Goal: Task Accomplishment & Management: Manage account settings

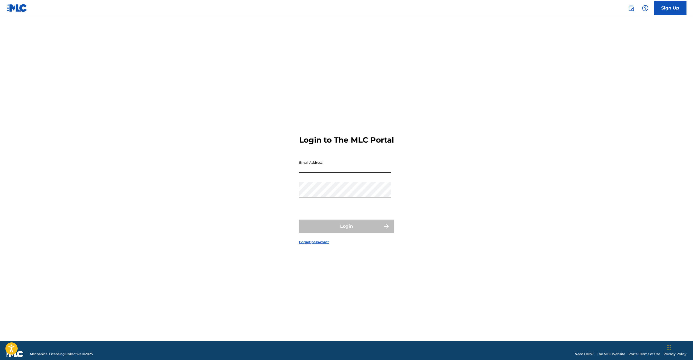
click at [313, 171] on input "Email Address" at bounding box center [345, 165] width 92 height 15
type input "[EMAIL_ADDRESS][DOMAIN_NAME]"
click at [351, 229] on button "Login" at bounding box center [346, 227] width 95 height 14
click at [328, 197] on input "Code" at bounding box center [345, 189] width 92 height 15
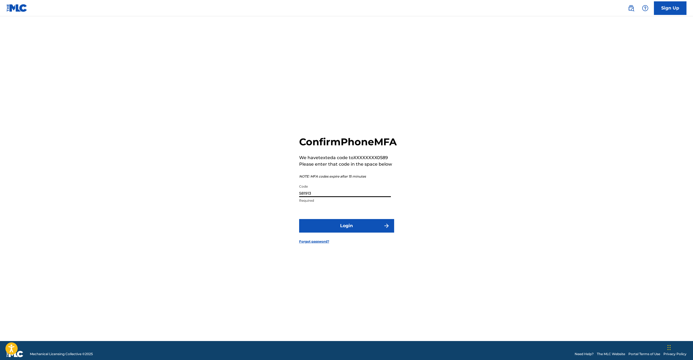
type input "581913"
click at [350, 230] on button "Login" at bounding box center [346, 226] width 95 height 14
